Goal: Find specific page/section: Find specific page/section

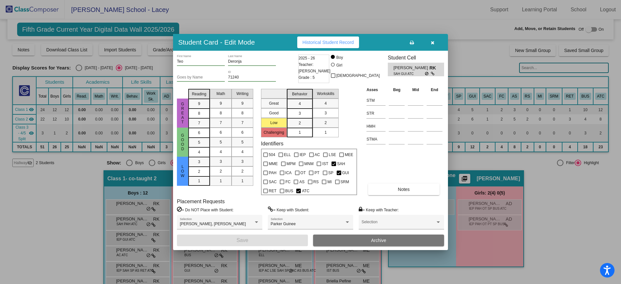
scroll to position [111, 0]
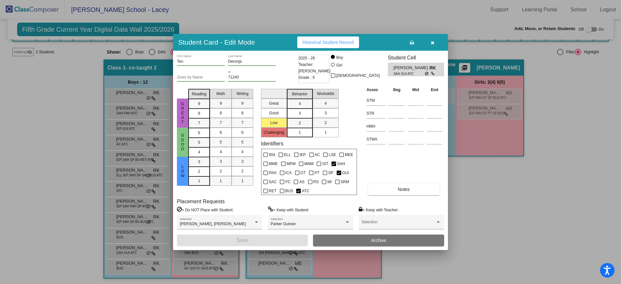
click at [432, 39] on button "button" at bounding box center [432, 43] width 21 height 12
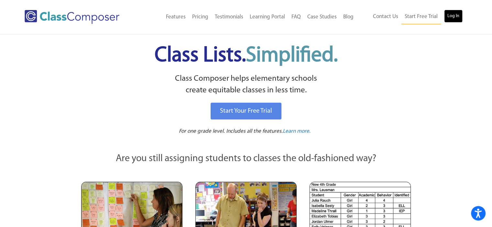
click at [455, 17] on link "Log In" at bounding box center [453, 16] width 18 height 13
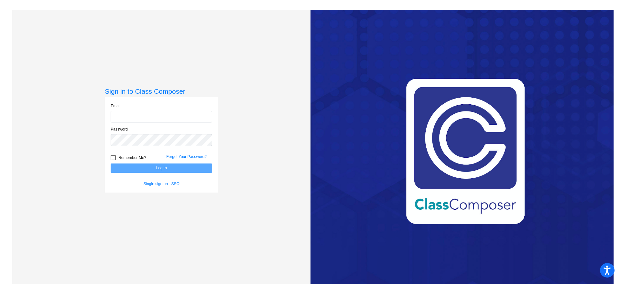
type input "[EMAIL_ADDRESS][DOMAIN_NAME]"
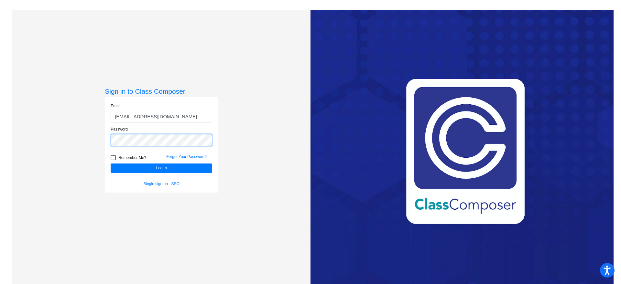
click at [98, 132] on div "Sign in to Class Composer Email [EMAIL_ADDRESS][DOMAIN_NAME] Password Remember …" at bounding box center [161, 152] width 298 height 284
click at [134, 167] on button "Log In" at bounding box center [161, 168] width 101 height 9
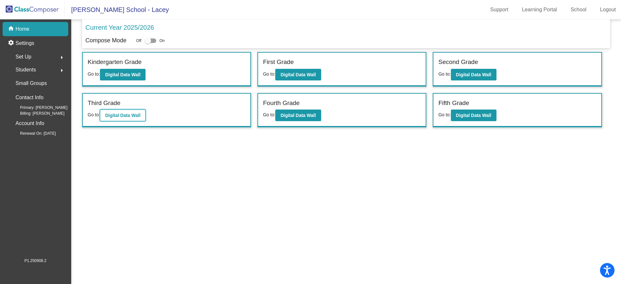
click at [121, 113] on b "Digital Data Wall" at bounding box center [122, 115] width 35 height 5
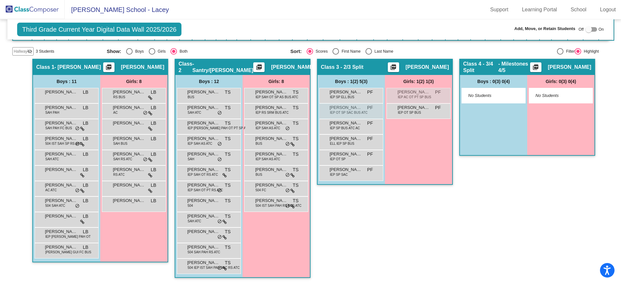
scroll to position [147, 0]
click at [207, 251] on span "504 SAH PAH RS ATC" at bounding box center [203, 252] width 33 height 5
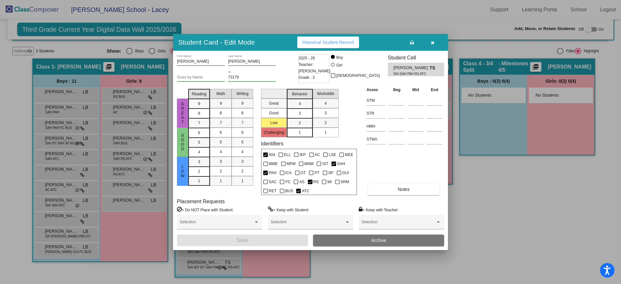
click at [431, 44] on icon "button" at bounding box center [432, 42] width 4 height 5
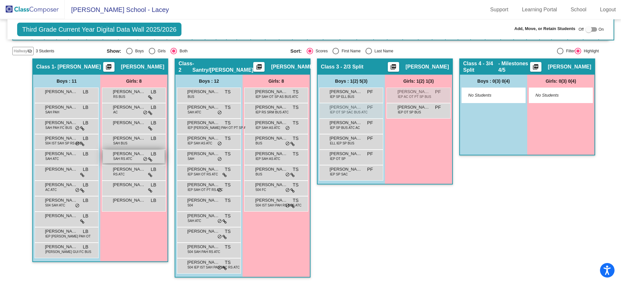
click at [132, 160] on div "Jasmine Munroe SAH RS ATC LB lock do_not_disturb_alt" at bounding box center [134, 156] width 62 height 13
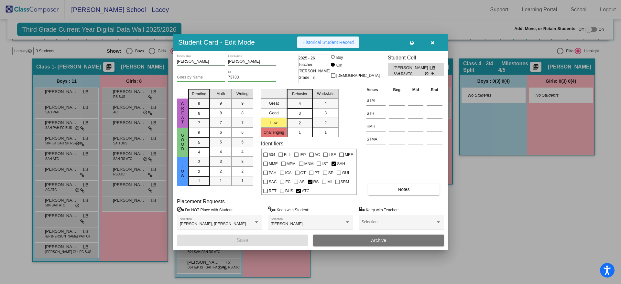
click at [336, 44] on span "Historical Student Record" at bounding box center [327, 42] width 51 height 5
click at [433, 41] on icon "button" at bounding box center [432, 42] width 4 height 5
